Goal: Communication & Community: Connect with others

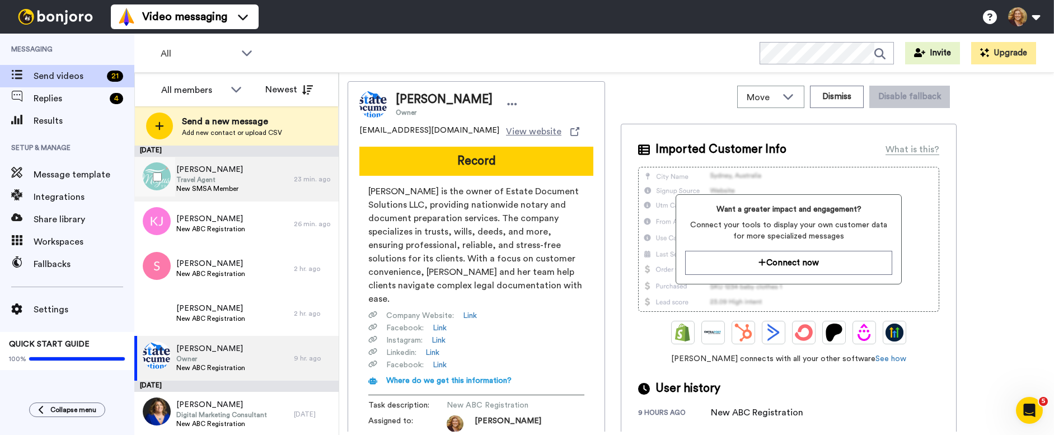
click at [240, 181] on div "Cristina Avalo Travel Agent New SMSA Member" at bounding box center [214, 179] width 160 height 45
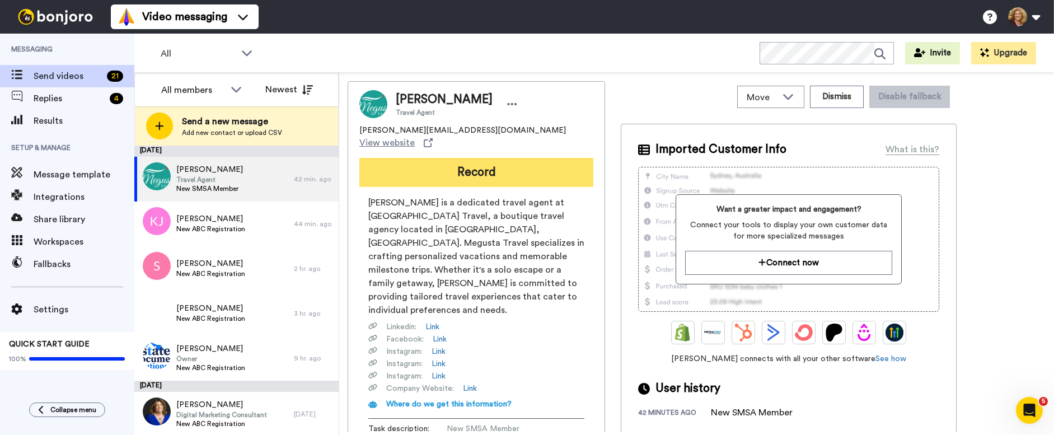
click at [473, 161] on button "Record" at bounding box center [476, 172] width 234 height 29
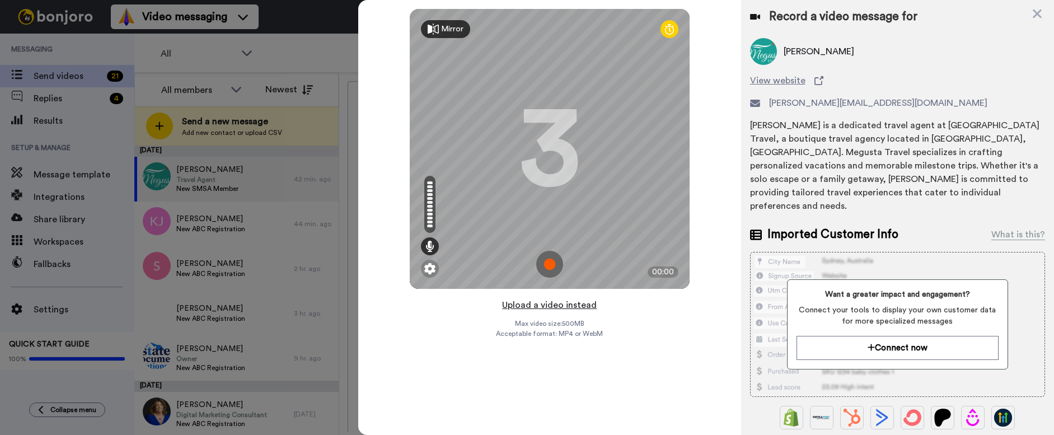
click at [550, 306] on button "Upload a video instead" at bounding box center [549, 305] width 101 height 15
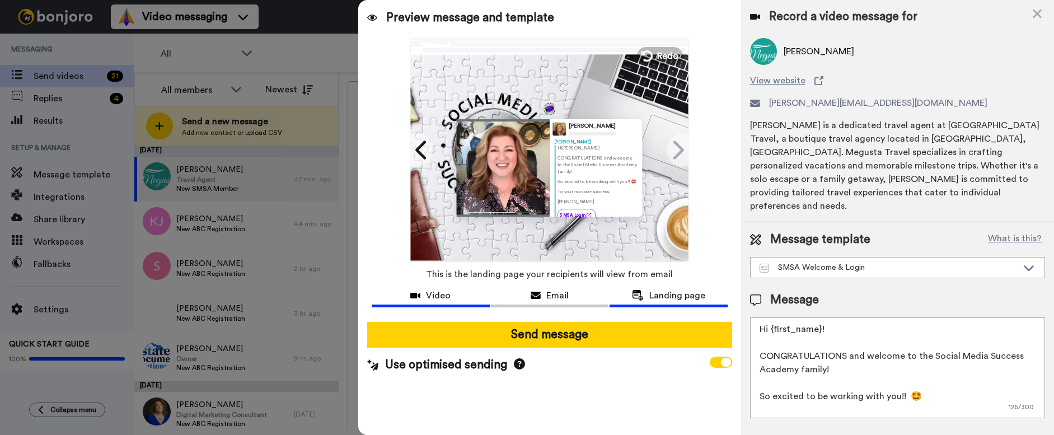
click at [434, 298] on span "Video" at bounding box center [438, 295] width 25 height 13
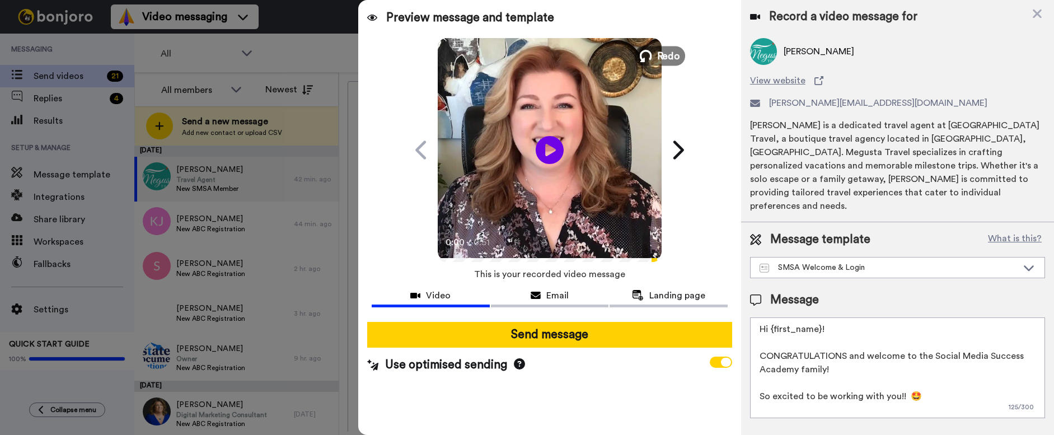
click at [664, 54] on span "Redo" at bounding box center [668, 55] width 24 height 15
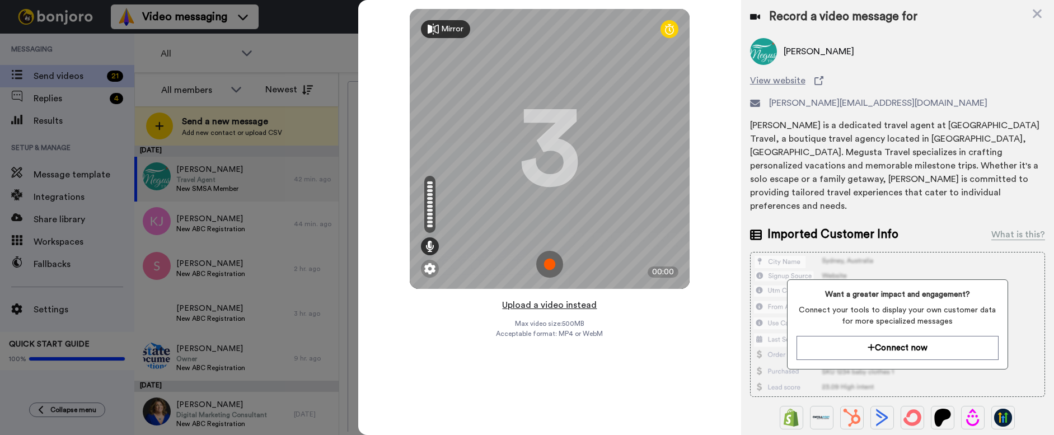
click at [541, 304] on button "Upload a video instead" at bounding box center [549, 305] width 101 height 15
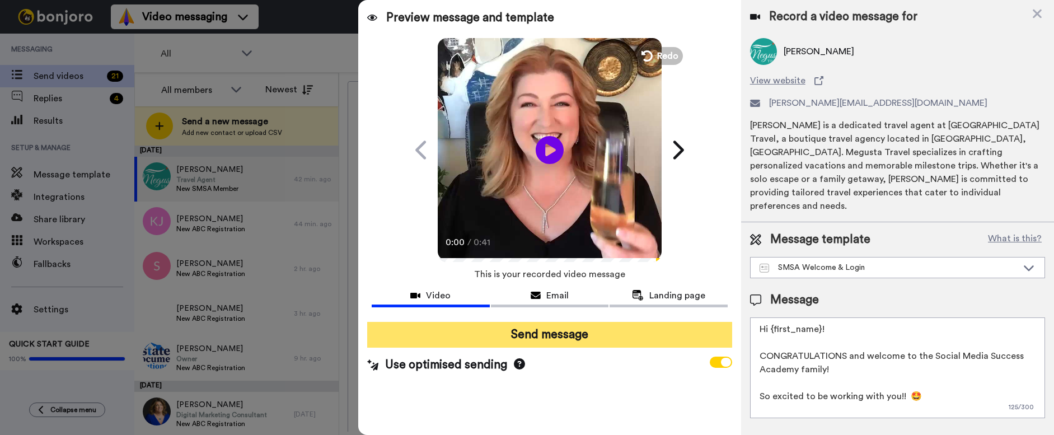
click at [559, 334] on button "Send message" at bounding box center [549, 335] width 365 height 26
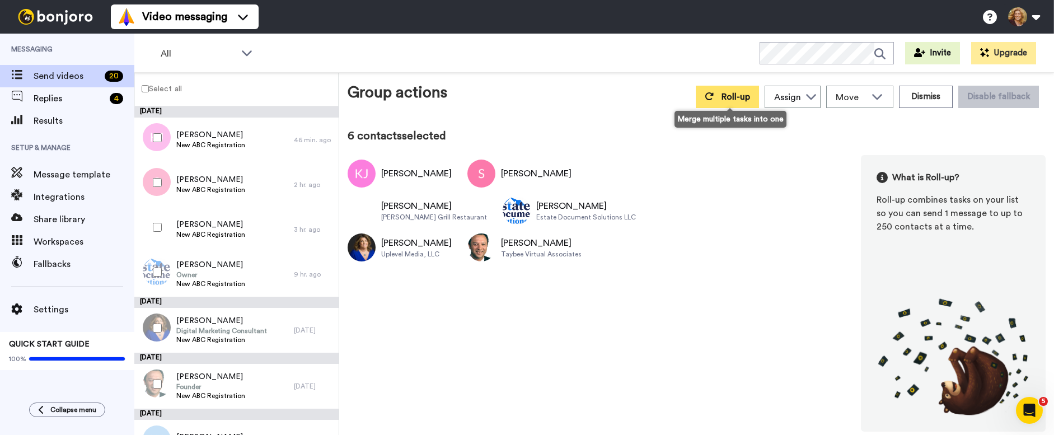
click at [730, 94] on span "Roll-up" at bounding box center [735, 96] width 29 height 9
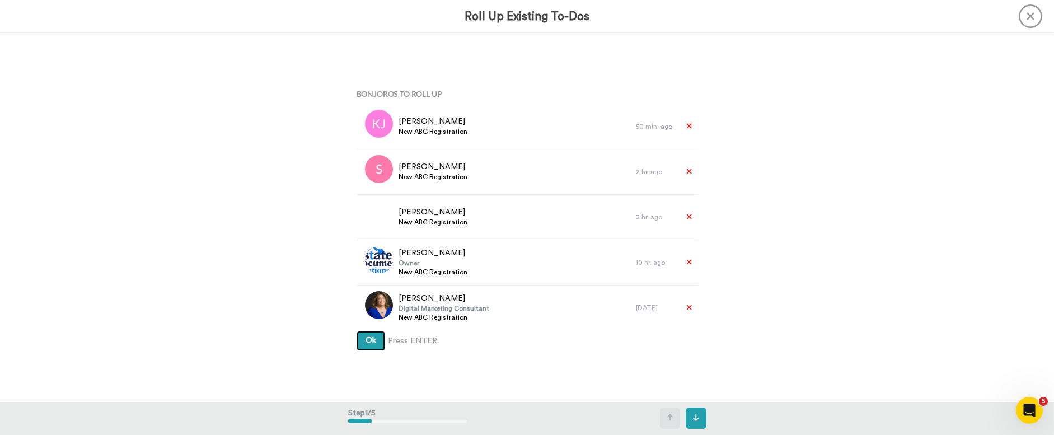
click at [368, 343] on span "Ok" at bounding box center [370, 340] width 11 height 8
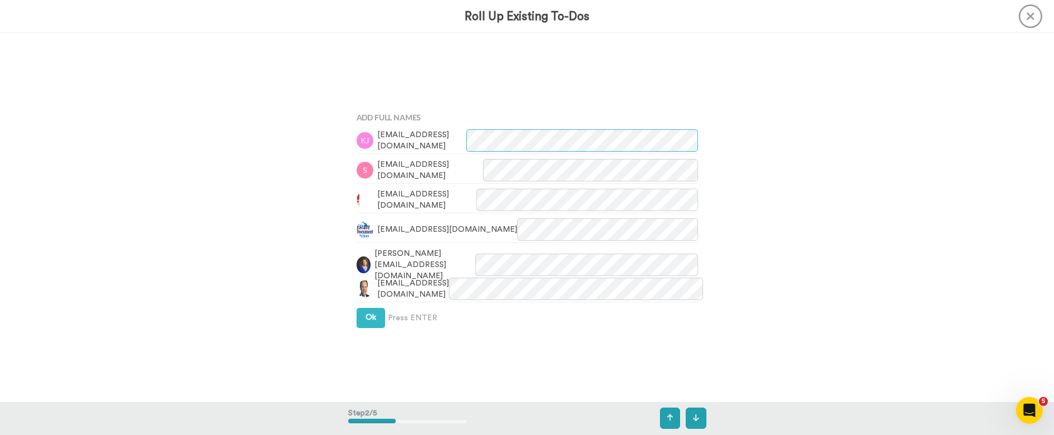
scroll to position [369, 0]
click at [365, 318] on span "Ok" at bounding box center [370, 317] width 11 height 8
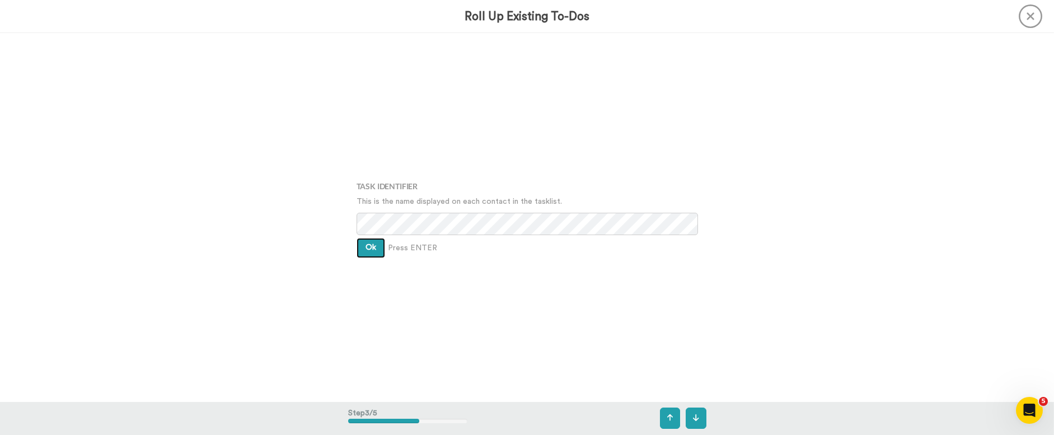
click at [365, 249] on span "Ok" at bounding box center [370, 247] width 11 height 8
click at [368, 237] on span "Ok" at bounding box center [370, 240] width 11 height 8
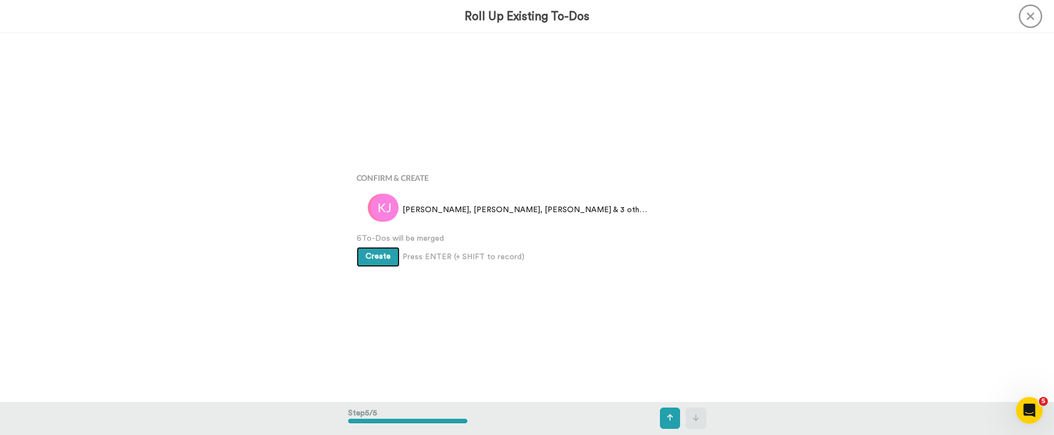
scroll to position [1474, 0]
click at [378, 254] on span "Create" at bounding box center [377, 256] width 25 height 8
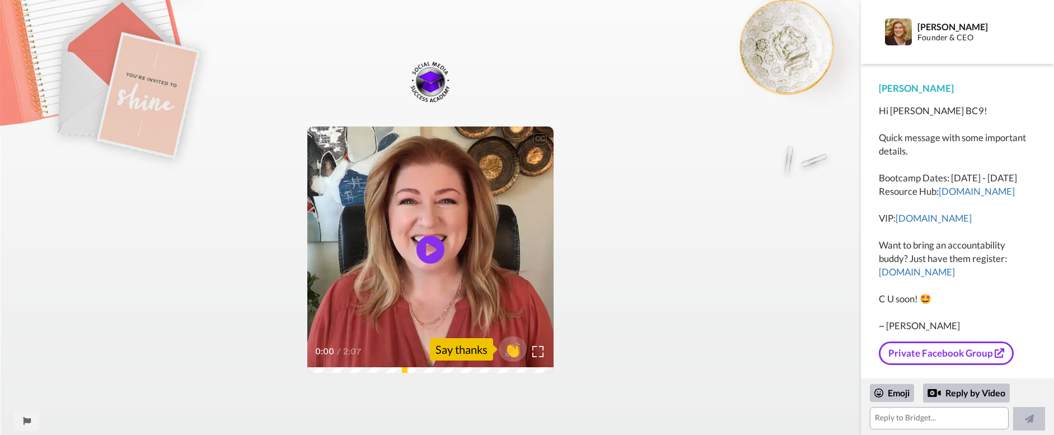
scroll to position [8, 0]
click at [430, 248] on icon "Play/Pause" at bounding box center [431, 249] width 30 height 53
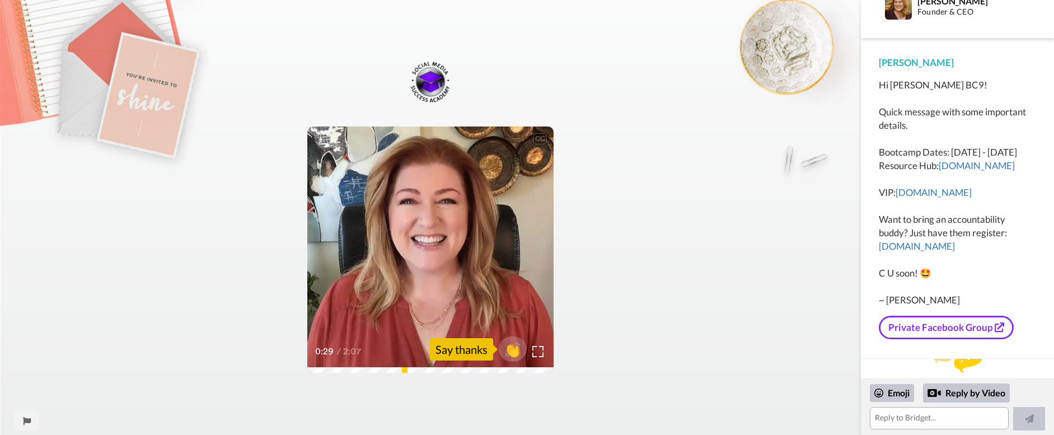
scroll to position [40, 0]
click at [949, 325] on link "Private Facebook Group" at bounding box center [946, 327] width 135 height 24
click at [922, 246] on link "bootcamp.ampupmybiz.com" at bounding box center [917, 245] width 76 height 12
click at [940, 165] on link "findithere.ampupmybiz.com" at bounding box center [977, 164] width 76 height 12
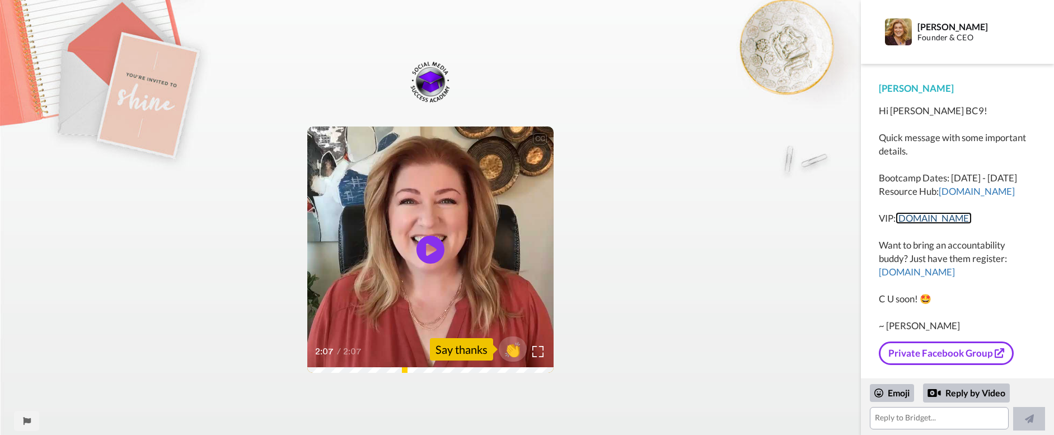
click at [947, 224] on link "abcvip.ampupmybiz.com" at bounding box center [933, 218] width 76 height 12
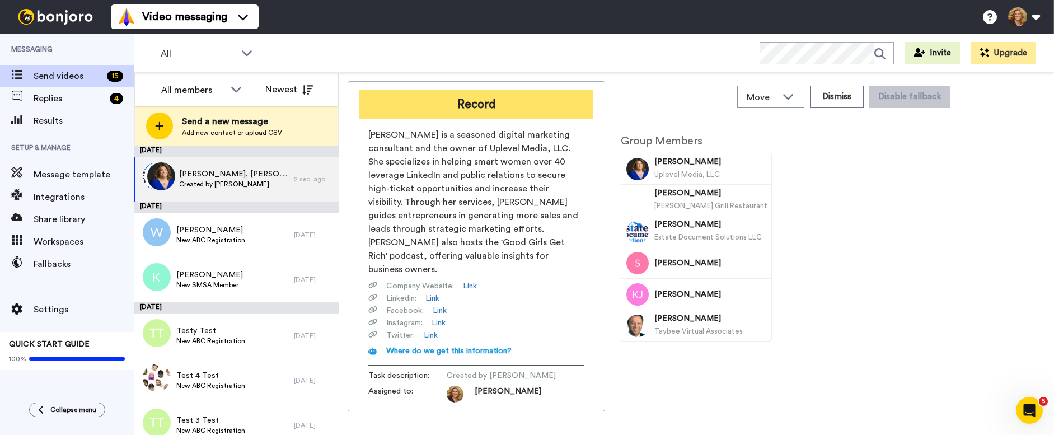
click at [482, 105] on button "Record" at bounding box center [476, 104] width 234 height 29
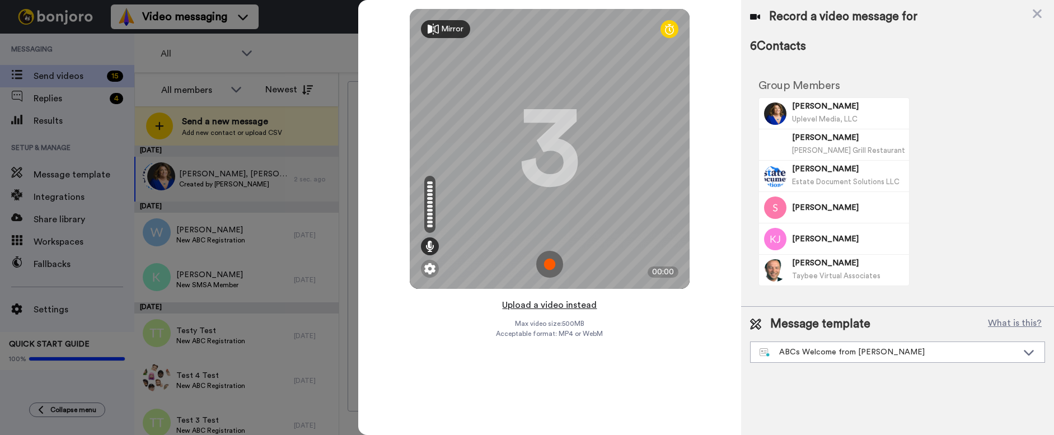
click at [552, 306] on button "Upload a video instead" at bounding box center [549, 305] width 101 height 15
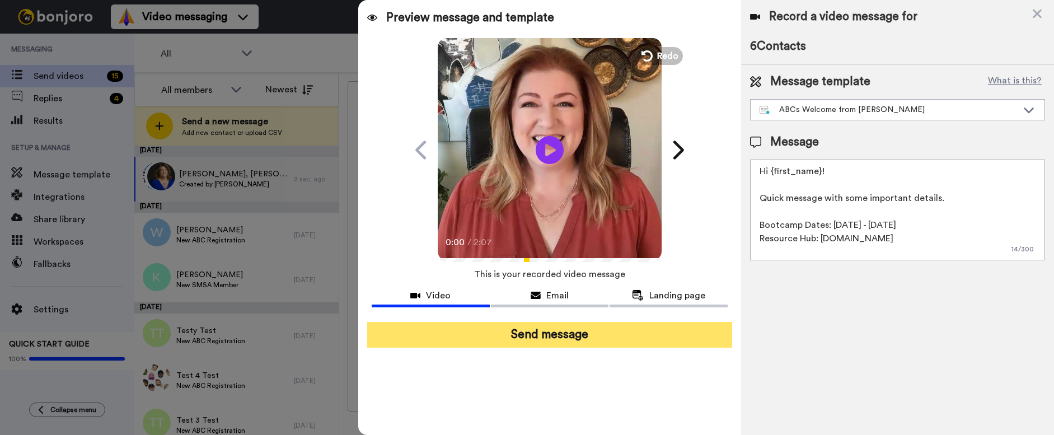
click at [552, 337] on button "Send message" at bounding box center [549, 335] width 365 height 26
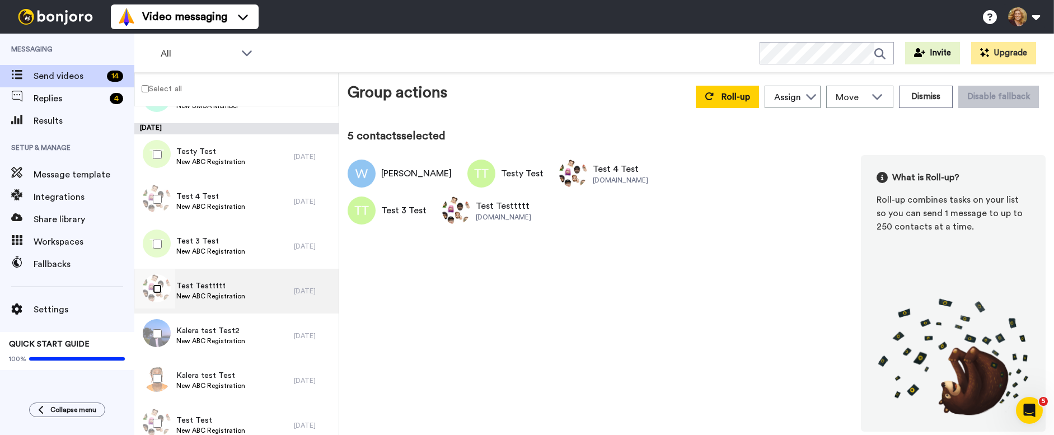
scroll to position [149, 0]
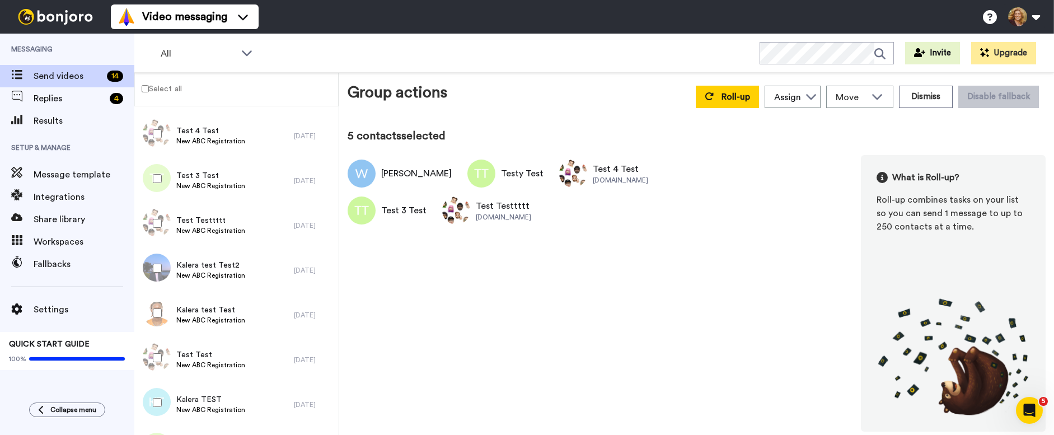
click at [157, 262] on div at bounding box center [155, 267] width 40 height 39
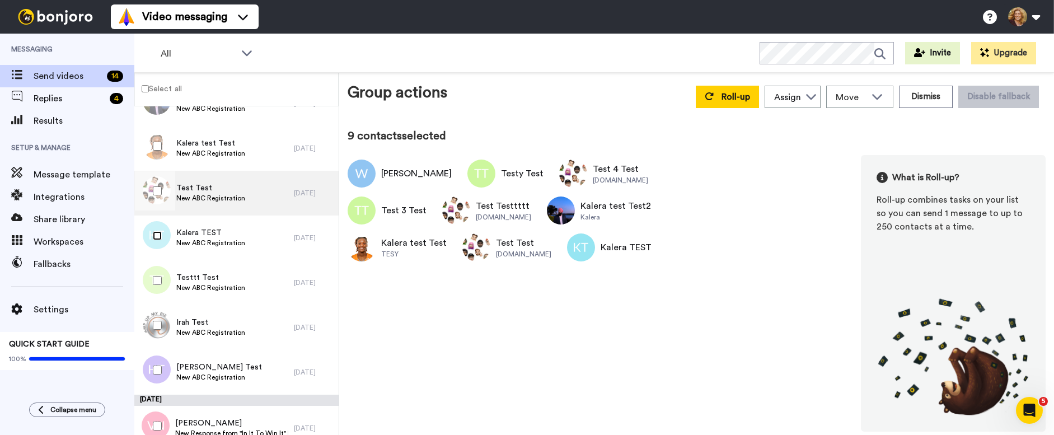
scroll to position [332, 0]
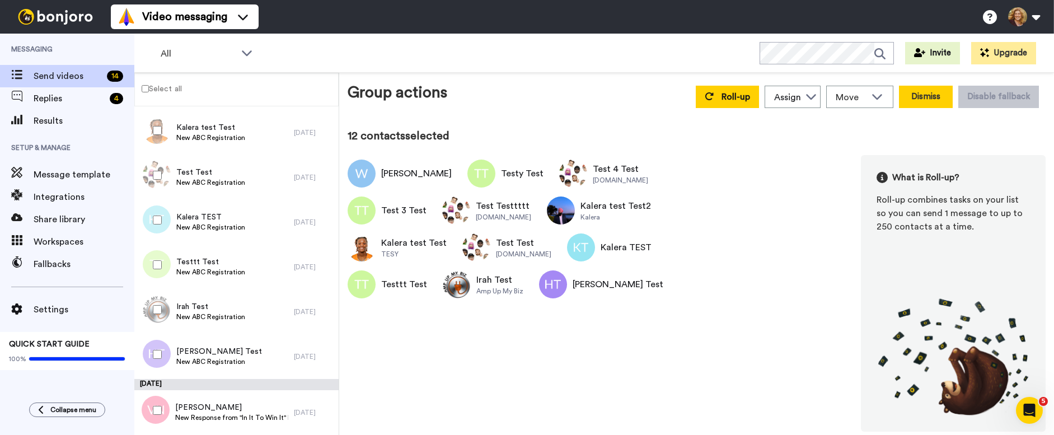
click at [929, 97] on button "Dismiss" at bounding box center [926, 97] width 54 height 22
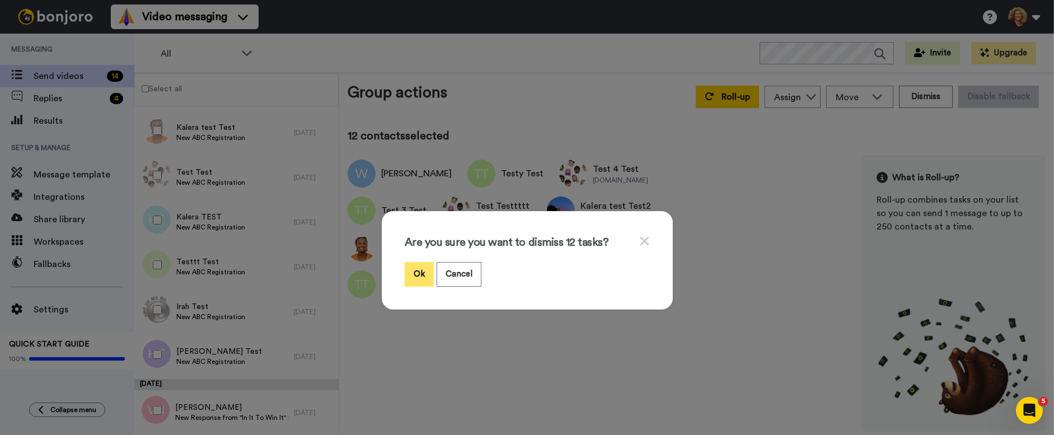
click at [416, 272] on button "Ok" at bounding box center [419, 274] width 29 height 24
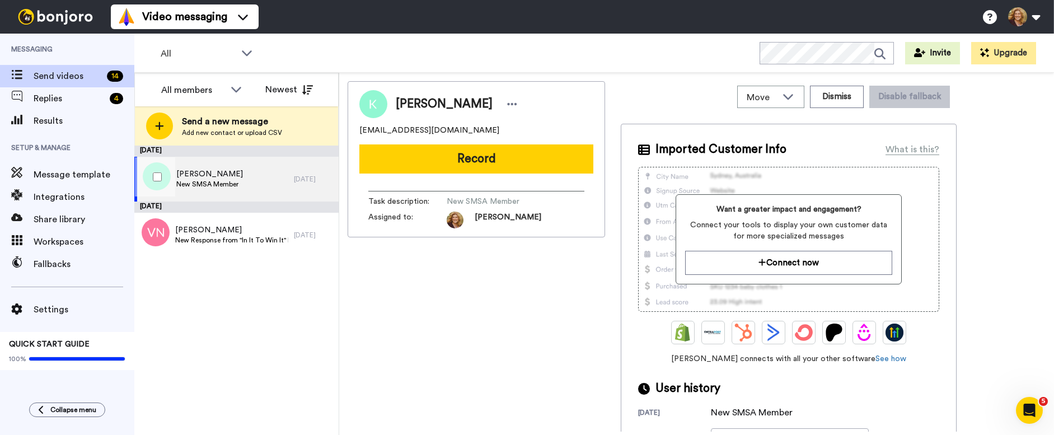
click at [233, 183] on span "New SMSA Member" at bounding box center [209, 184] width 67 height 9
click at [219, 176] on span "Katherine" at bounding box center [209, 173] width 67 height 11
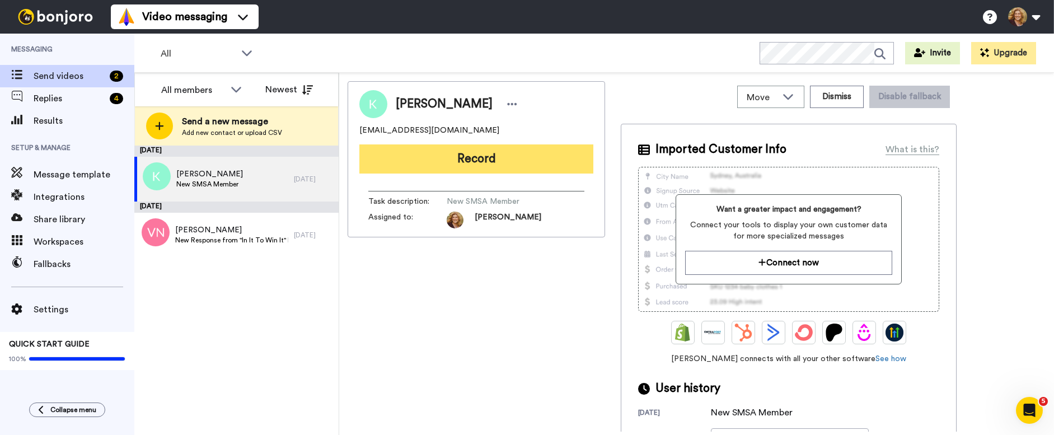
click at [479, 160] on button "Record" at bounding box center [476, 158] width 234 height 29
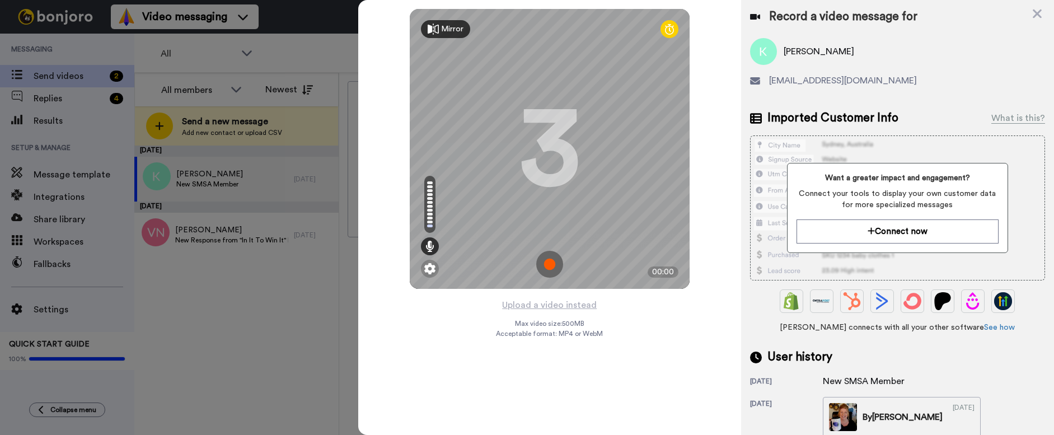
click at [546, 264] on img at bounding box center [549, 264] width 27 height 27
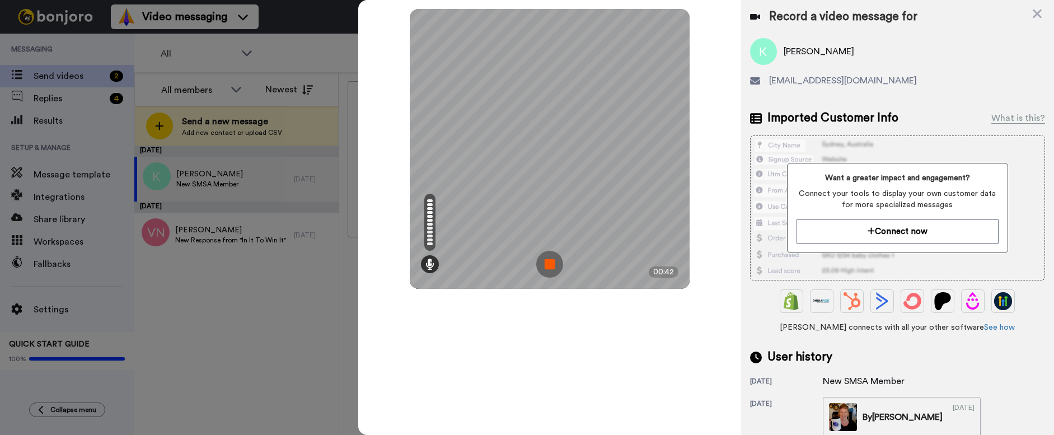
click at [546, 264] on img at bounding box center [549, 264] width 27 height 27
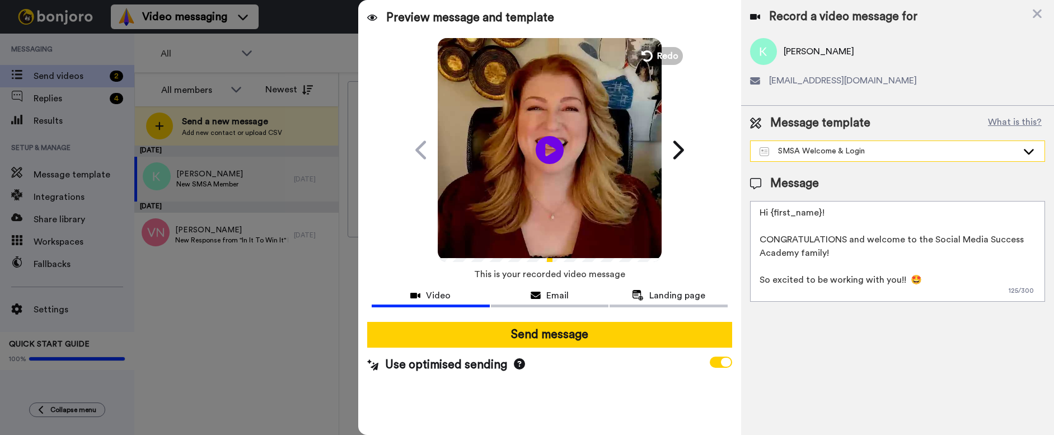
click at [843, 149] on div "SMSA Welcome & Login" at bounding box center [888, 151] width 258 height 11
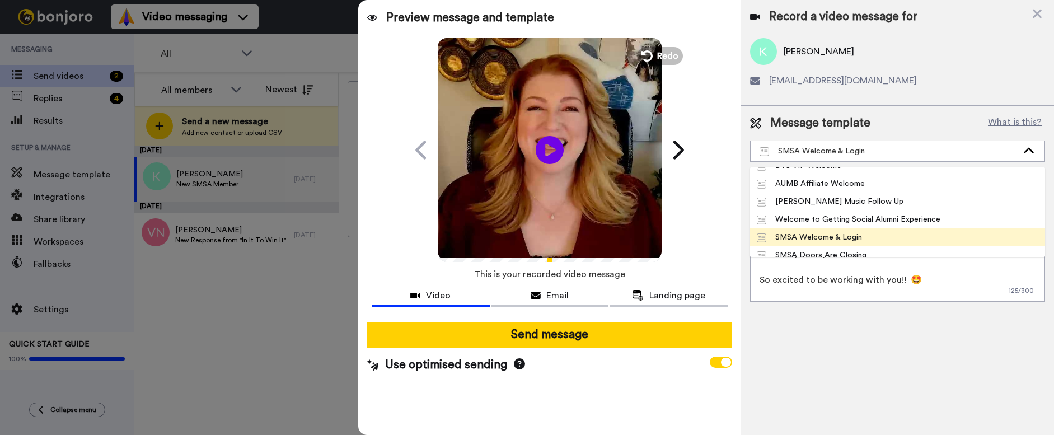
scroll to position [199, 0]
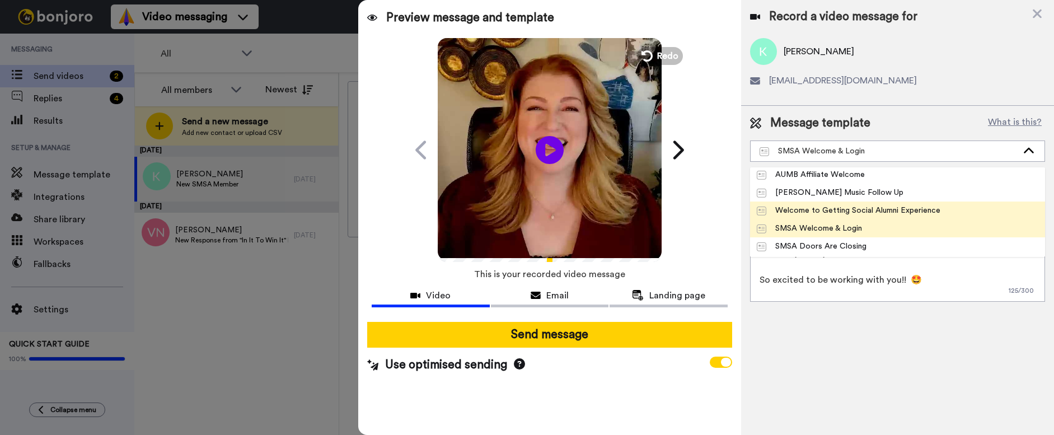
click at [825, 212] on div "Welcome to Getting Social Alumni Experience" at bounding box center [849, 210] width 184 height 11
type textarea "Hi {first_name|there}, I'm so excited that you've joined us in the Getting Soci…"
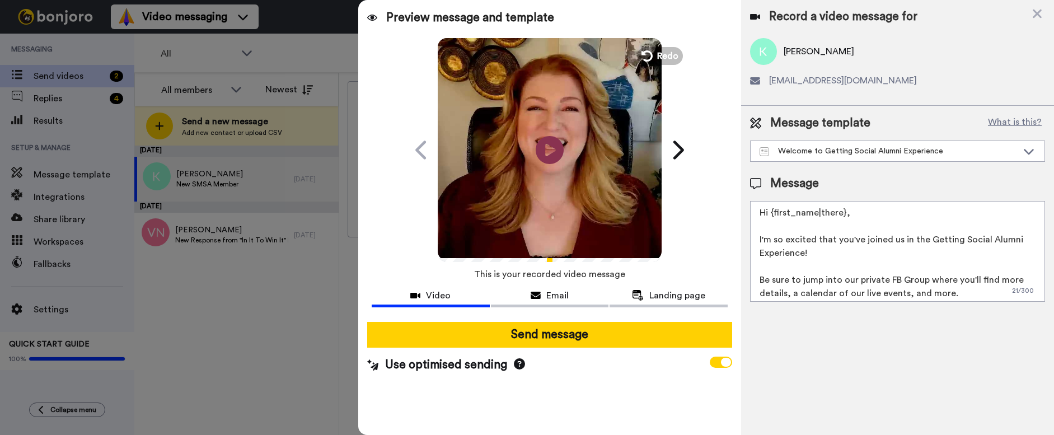
scroll to position [71, 0]
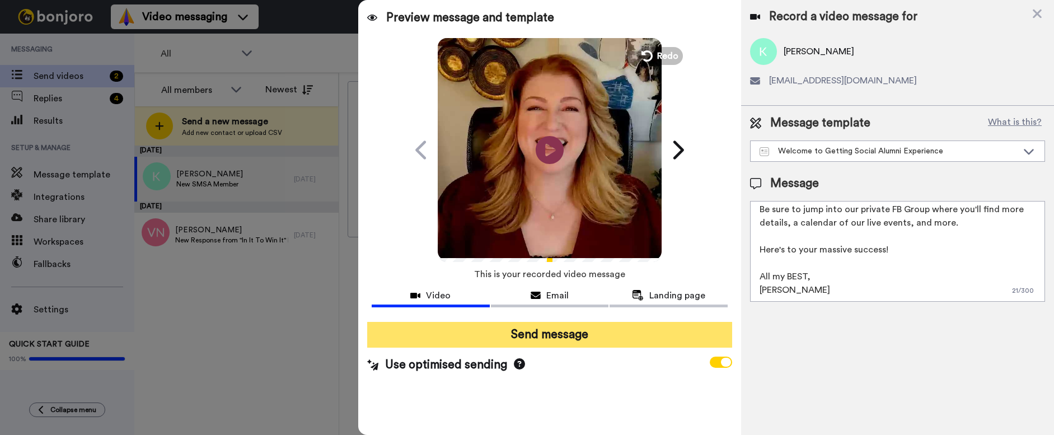
click at [547, 335] on button "Send message" at bounding box center [549, 335] width 365 height 26
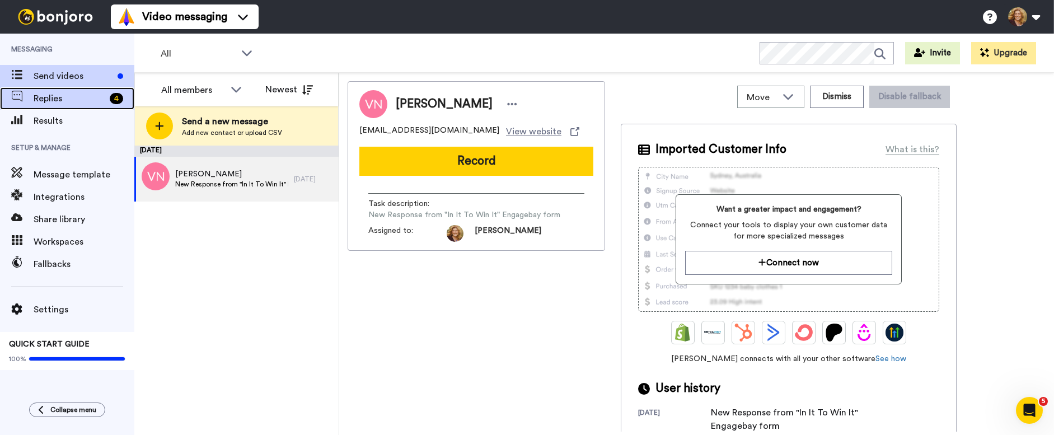
click at [68, 100] on span "Replies" at bounding box center [70, 98] width 72 height 13
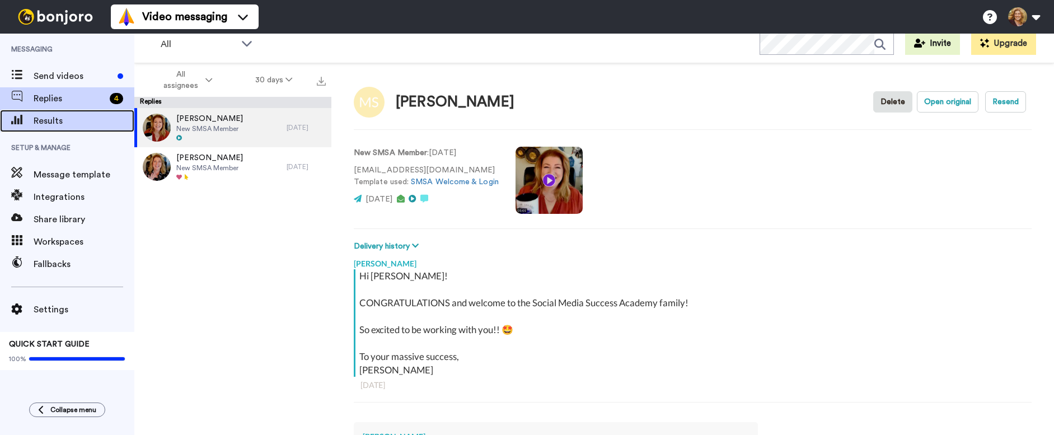
click at [44, 121] on span "Results" at bounding box center [84, 120] width 101 height 13
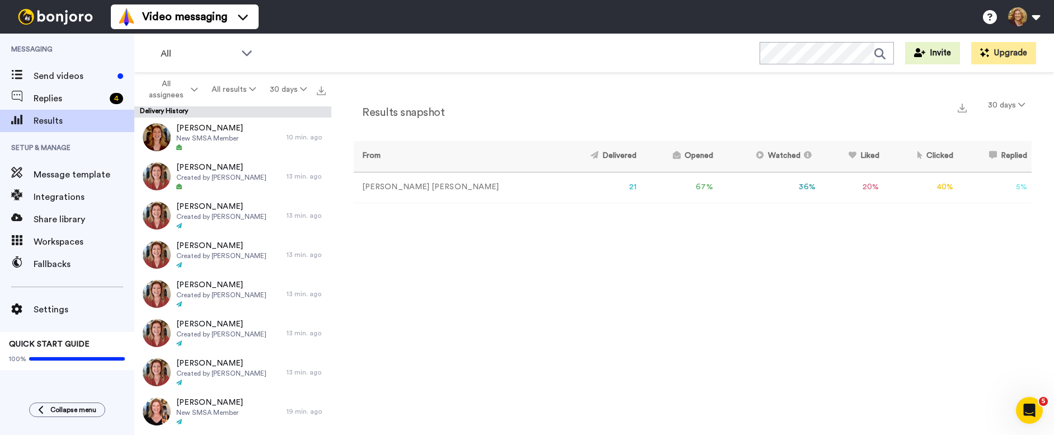
click at [365, 16] on div "Video messaging Help docs Settings" at bounding box center [582, 17] width 943 height 34
click at [57, 76] on span "Send videos" at bounding box center [73, 75] width 79 height 13
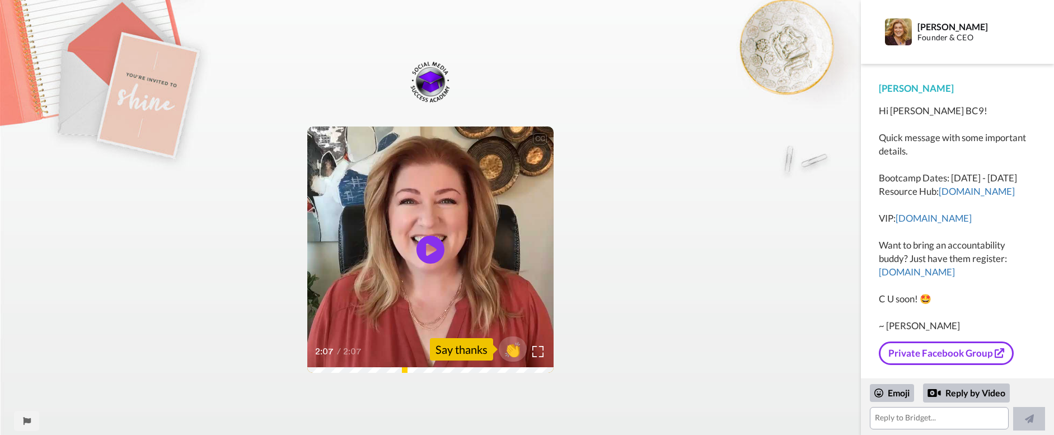
scroll to position [8, 0]
